Goal: Task Accomplishment & Management: Manage account settings

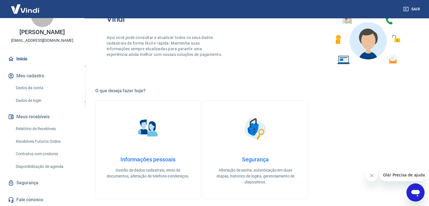
scroll to position [141, 0]
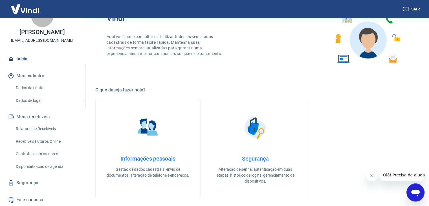
drag, startPoint x: 80, startPoint y: 170, endPoint x: 82, endPoint y: 183, distance: 13.2
click at [82, 183] on div "F [PERSON_NAME] de Assis Roma [EMAIL_ADDRESS][DOMAIN_NAME] Início Meu cadastro …" at bounding box center [42, 112] width 85 height 188
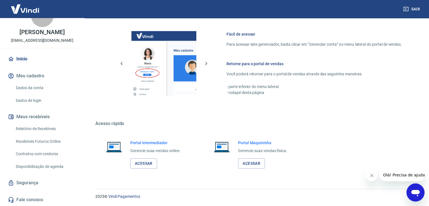
scroll to position [342, 0]
click at [147, 163] on link "Acessar" at bounding box center [143, 163] width 27 height 10
click at [39, 86] on link "Dados da conta" at bounding box center [46, 88] width 64 height 12
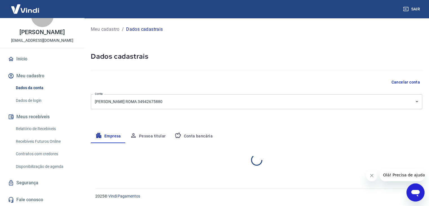
select select "SP"
select select "business"
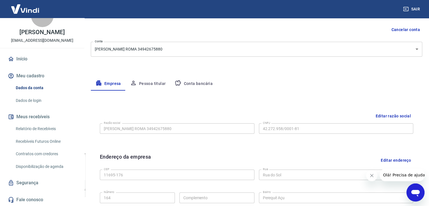
scroll to position [32, 0]
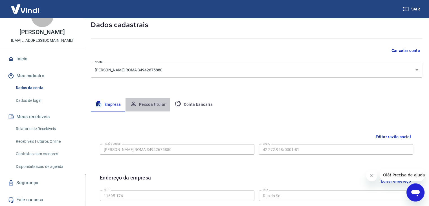
click at [152, 104] on button "Pessoa titular" at bounding box center [147, 105] width 45 height 14
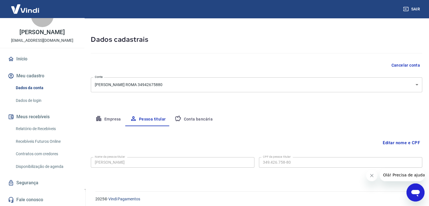
scroll to position [19, 0]
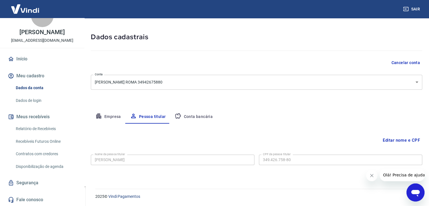
click at [196, 117] on button "Conta bancária" at bounding box center [193, 117] width 47 height 14
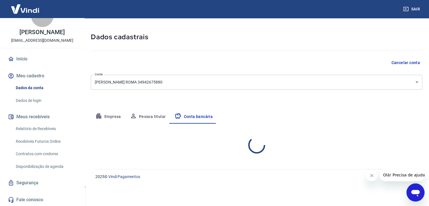
scroll to position [0, 0]
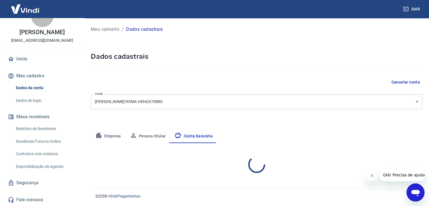
select select "1"
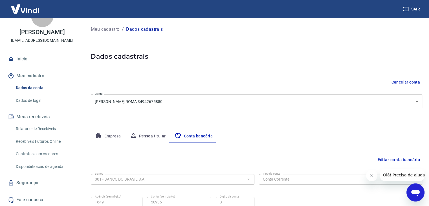
click at [114, 136] on button "Empresa" at bounding box center [108, 136] width 35 height 14
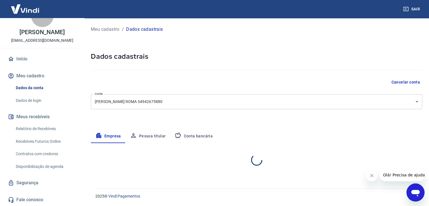
select select "SP"
select select "business"
click at [33, 76] on button "Meu cadastro" at bounding box center [42, 76] width 71 height 12
click at [21, 62] on link "Início" at bounding box center [42, 59] width 71 height 12
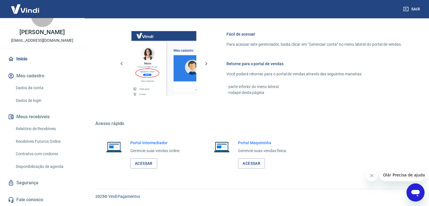
scroll to position [342, 0]
click at [27, 181] on link "Segurança" at bounding box center [42, 182] width 71 height 12
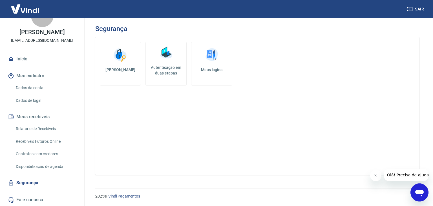
click at [416, 8] on button "Sair" at bounding box center [416, 9] width 20 height 10
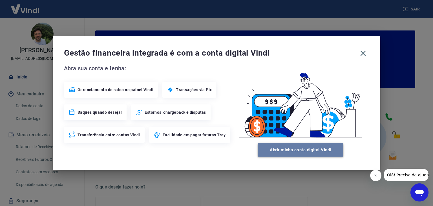
click at [299, 146] on button "Abrir minha conta digital Vindi" at bounding box center [301, 150] width 86 height 14
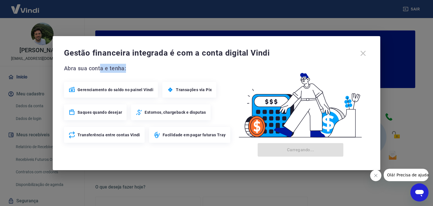
drag, startPoint x: 100, startPoint y: 67, endPoint x: 126, endPoint y: 67, distance: 26.5
click at [126, 67] on span "Abra sua conta e tenha:" at bounding box center [148, 68] width 168 height 9
click at [363, 52] on div "Gestão financeira integrada é com a conta digital Vindi" at bounding box center [216, 53] width 305 height 12
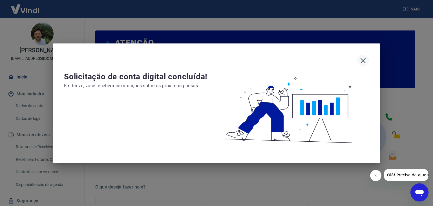
click at [365, 59] on icon "button" at bounding box center [363, 60] width 9 height 9
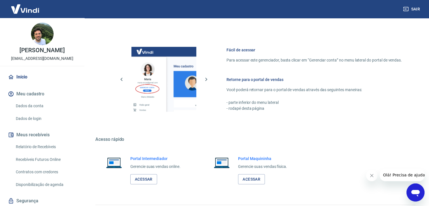
scroll to position [298, 0]
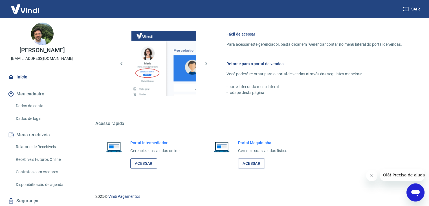
click at [144, 160] on link "Acessar" at bounding box center [143, 163] width 27 height 10
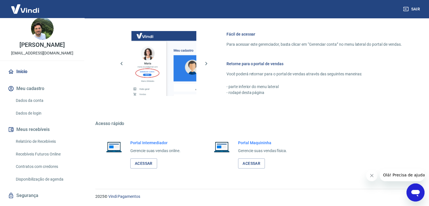
scroll to position [18, 0]
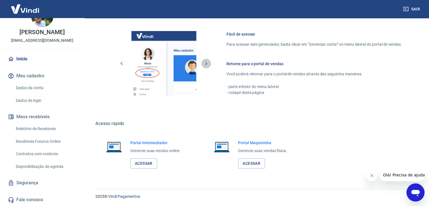
click at [205, 62] on icon "button" at bounding box center [206, 63] width 7 height 7
click at [253, 62] on h6 "Retorne para o portal de vendas" at bounding box center [313, 64] width 175 height 6
click at [121, 63] on icon "button" at bounding box center [121, 63] width 7 height 7
